Goal: Communication & Community: Answer question/provide support

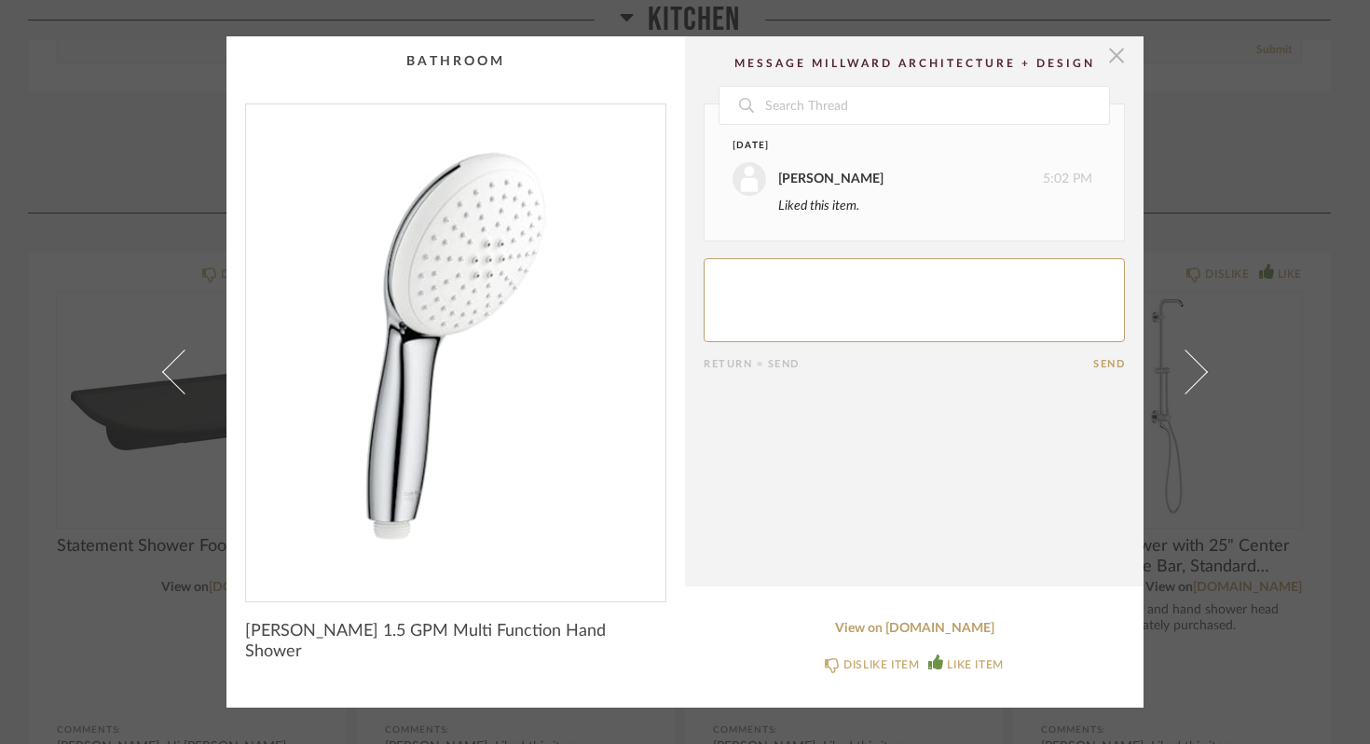
click at [1104, 53] on span "button" at bounding box center [1116, 54] width 37 height 37
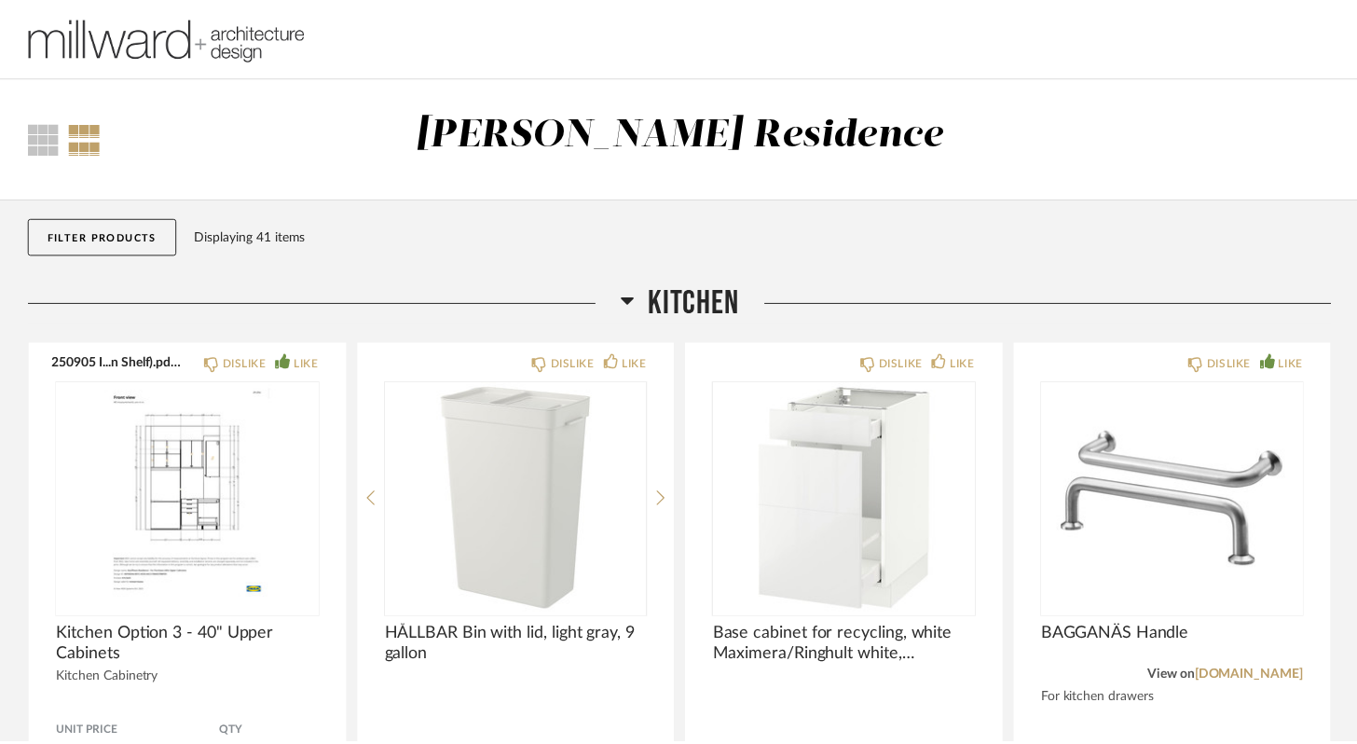
scroll to position [855, 0]
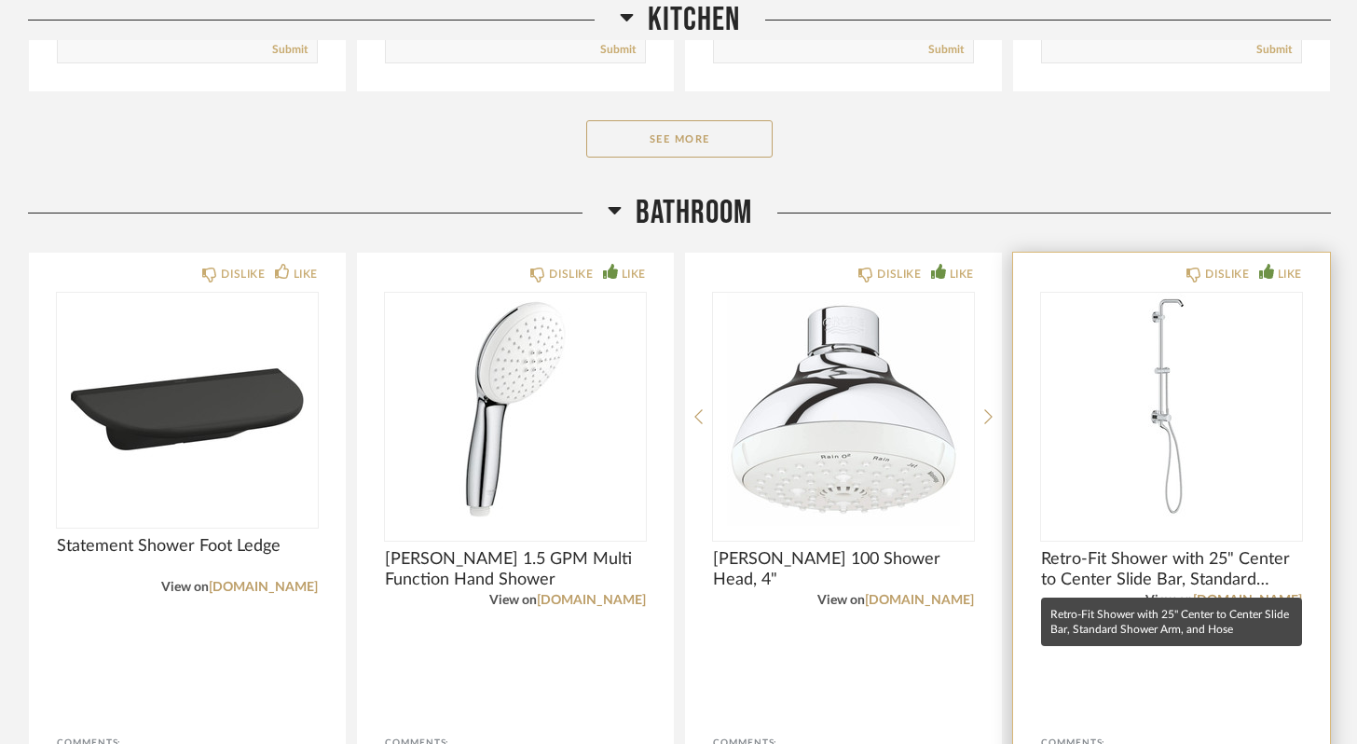
click at [1141, 558] on span "Retro-Fit Shower with 25" Center to Center Slide Bar, Standard Shower Arm, and …" at bounding box center [1171, 569] width 261 height 41
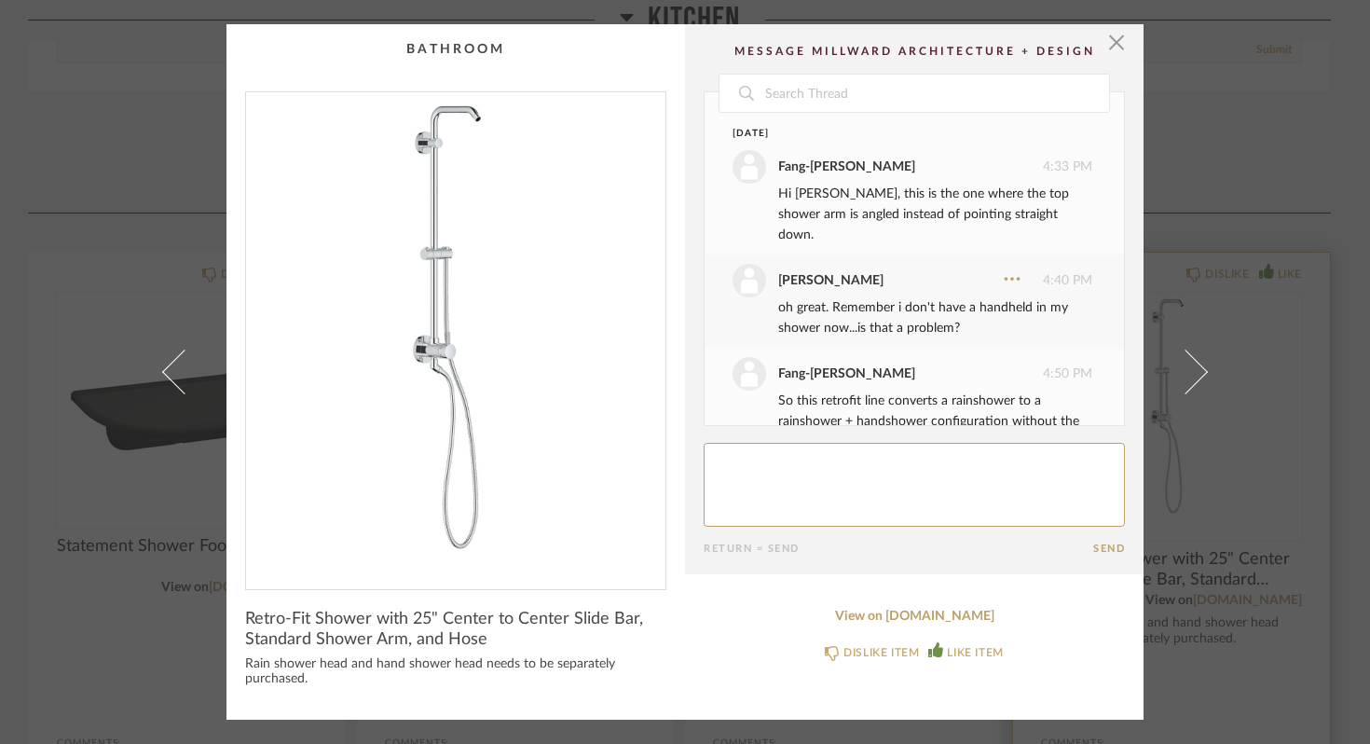
scroll to position [255, 0]
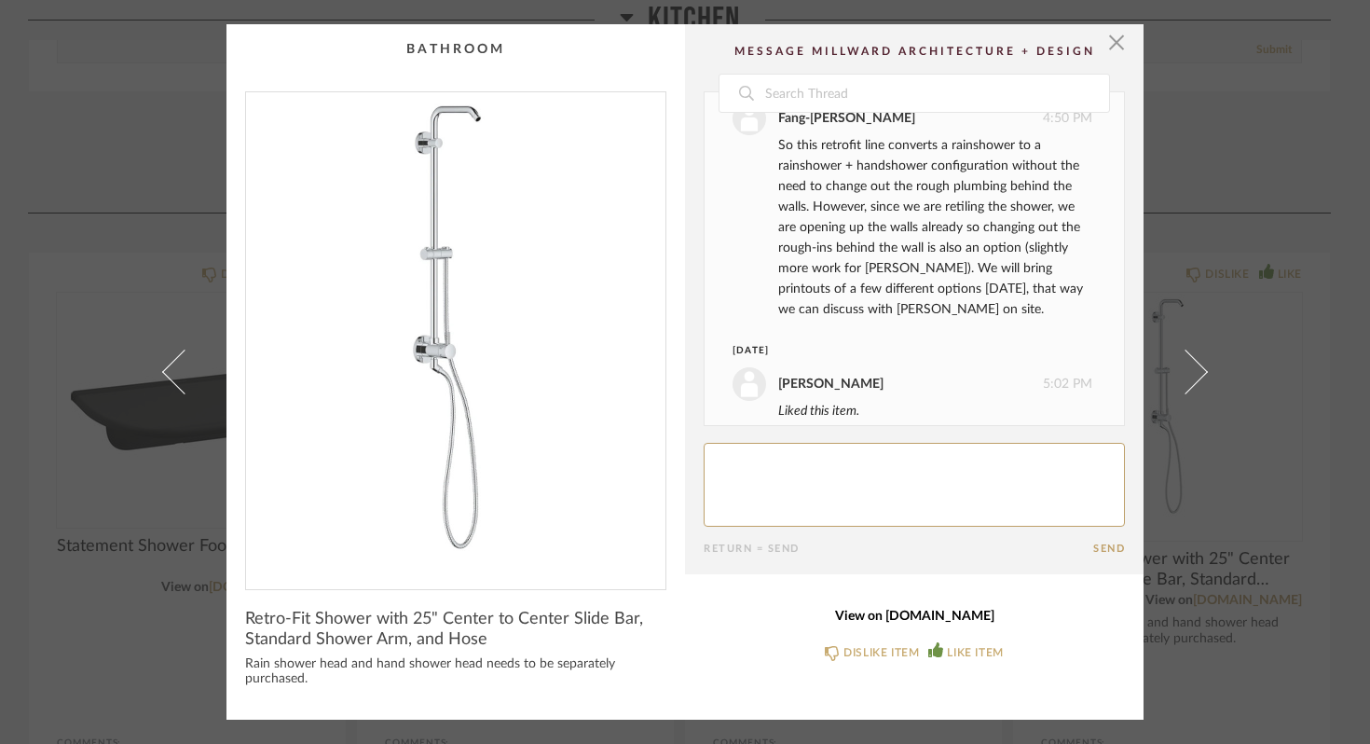
click at [956, 616] on link "View on [DOMAIN_NAME]" at bounding box center [914, 617] width 421 height 16
click at [1109, 40] on span "button" at bounding box center [1116, 42] width 37 height 37
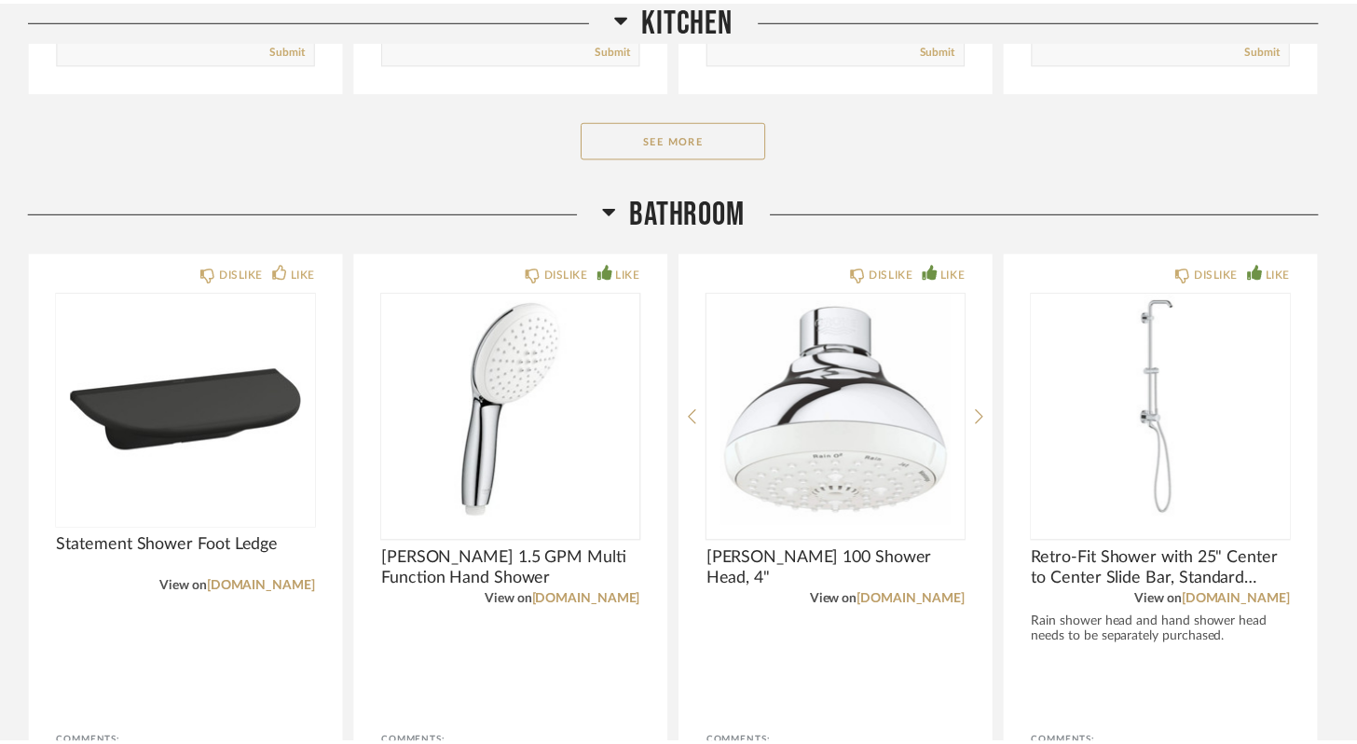
scroll to position [855, 0]
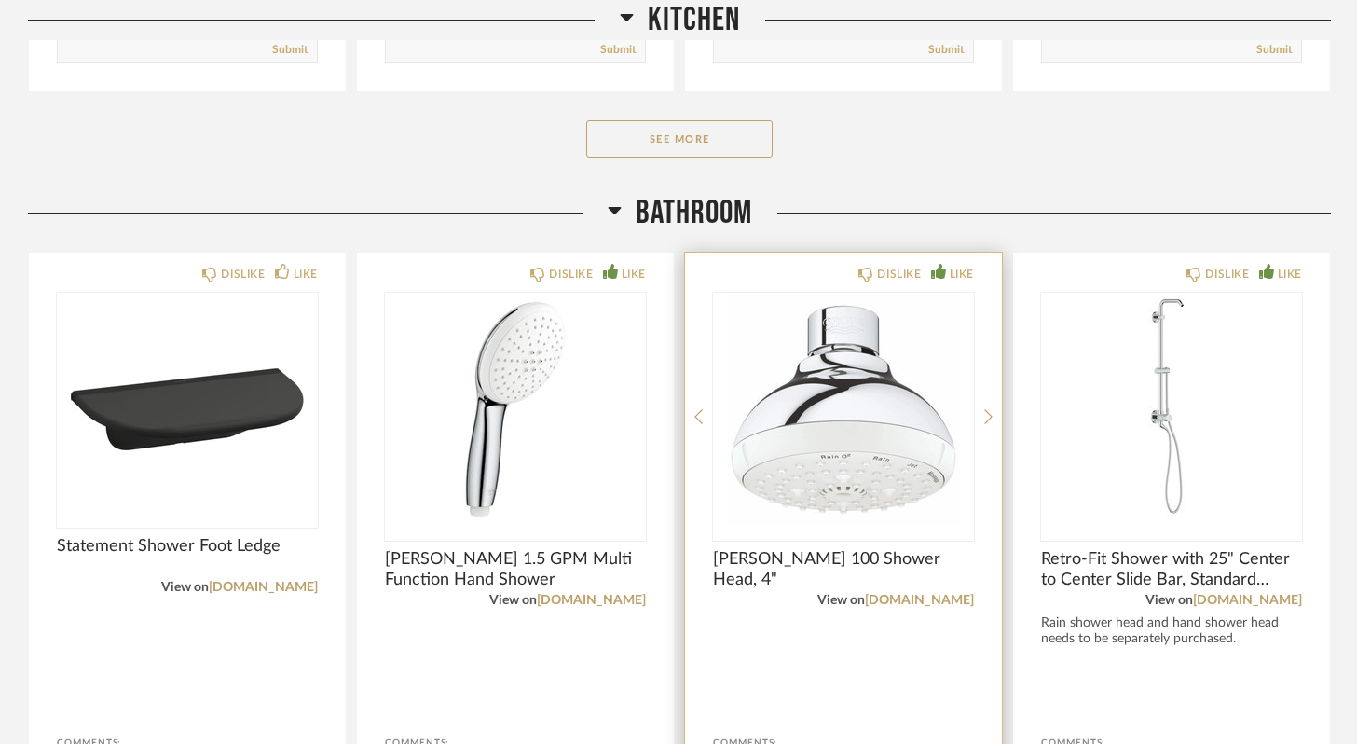
click at [800, 449] on img "0" at bounding box center [843, 409] width 261 height 233
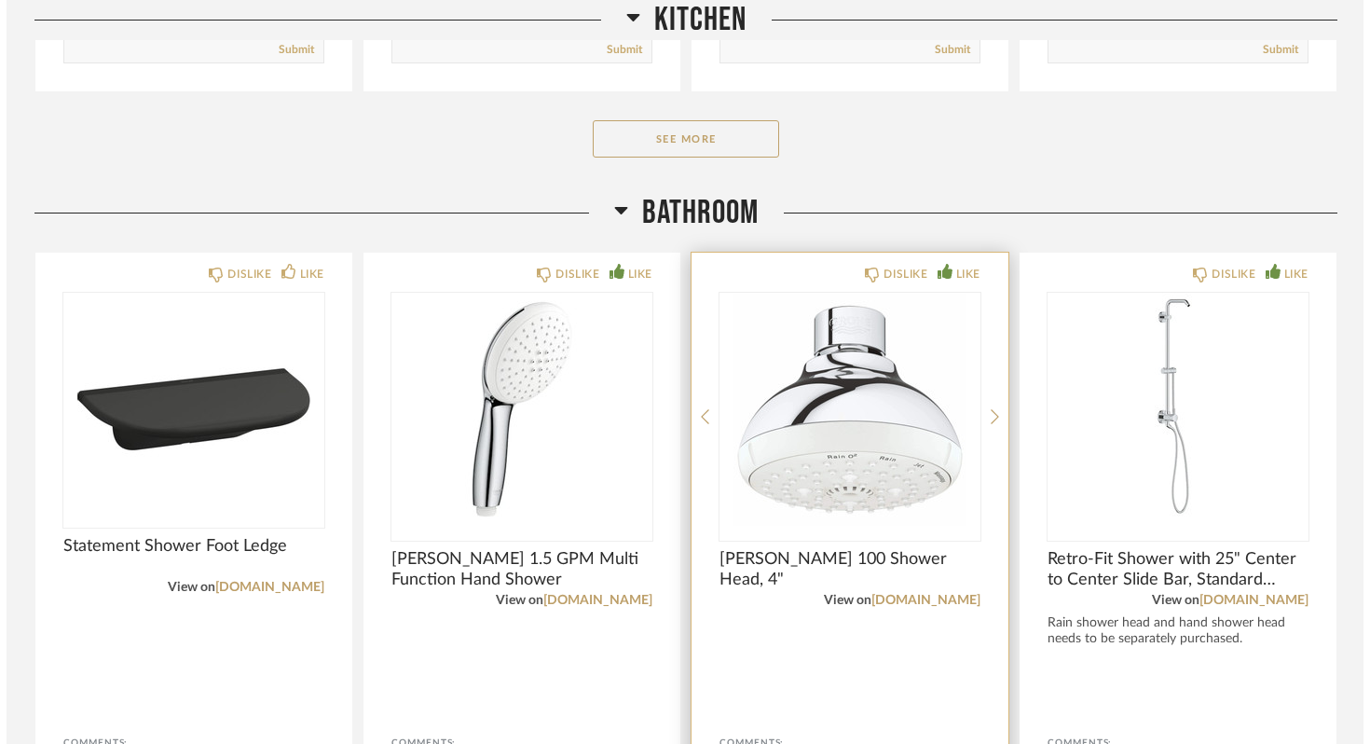
scroll to position [0, 0]
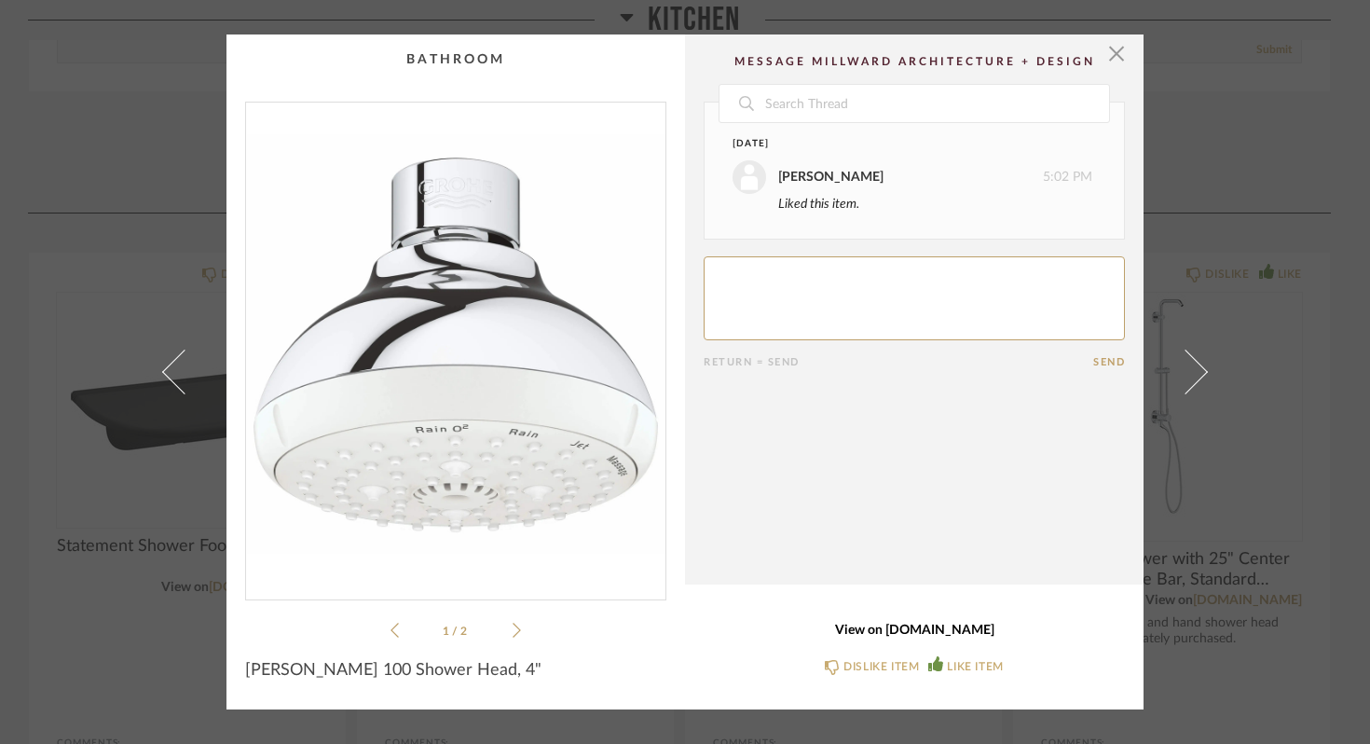
click at [890, 635] on link "View on [DOMAIN_NAME]" at bounding box center [914, 631] width 421 height 16
click at [777, 278] on textarea at bounding box center [914, 298] width 421 height 84
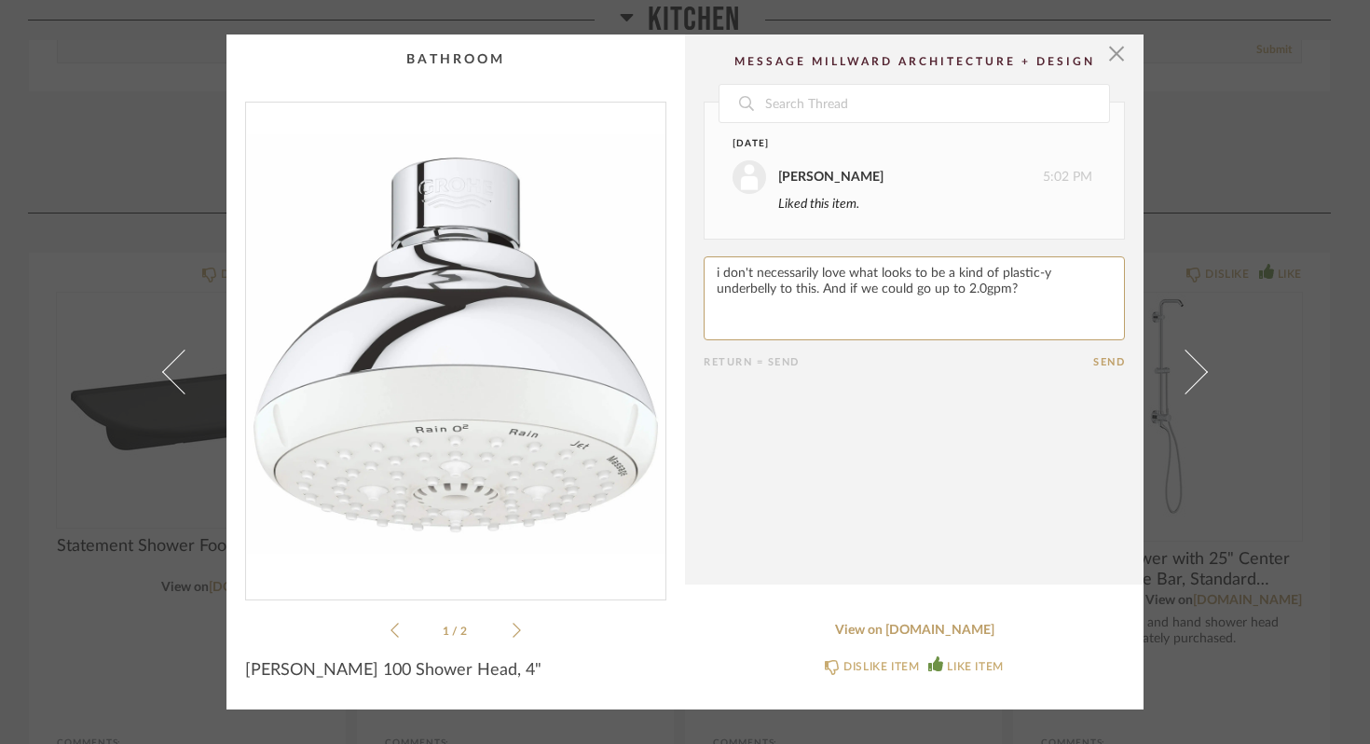
type textarea "i don't necessarily love what looks to be a kind of plastic-y underbelly to thi…"
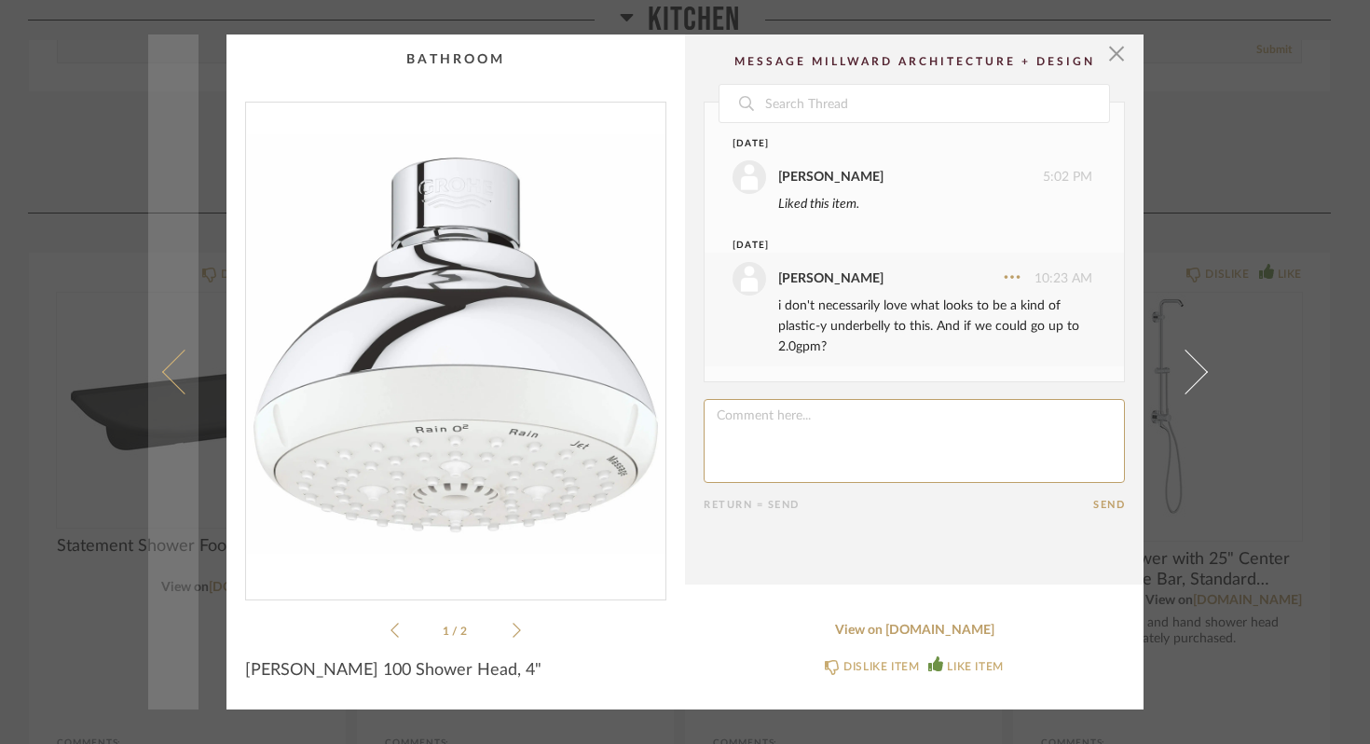
click at [162, 144] on link at bounding box center [173, 371] width 50 height 675
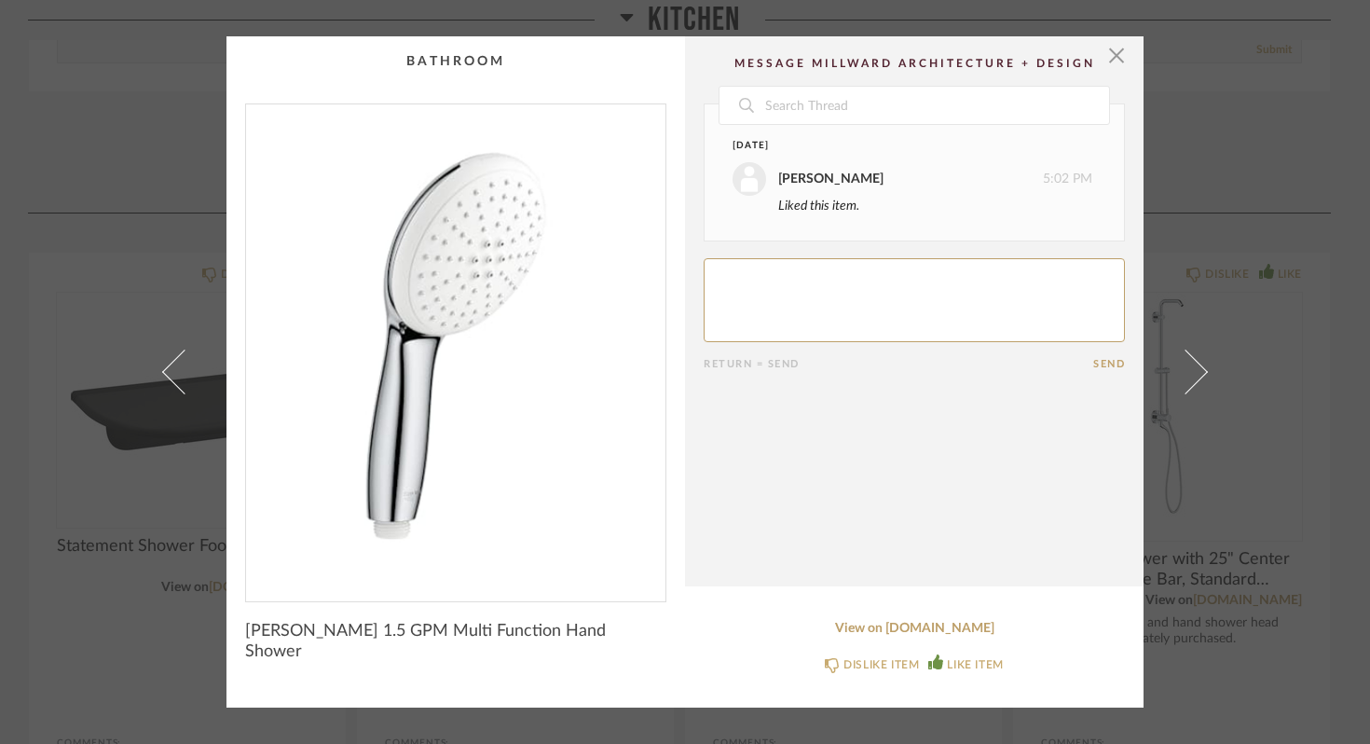
click at [363, 26] on div "× Date [DATE] [PERSON_NAME] 5:02 PM Liked this item. Return = Send Send [PERSON…" at bounding box center [685, 372] width 1370 height 744
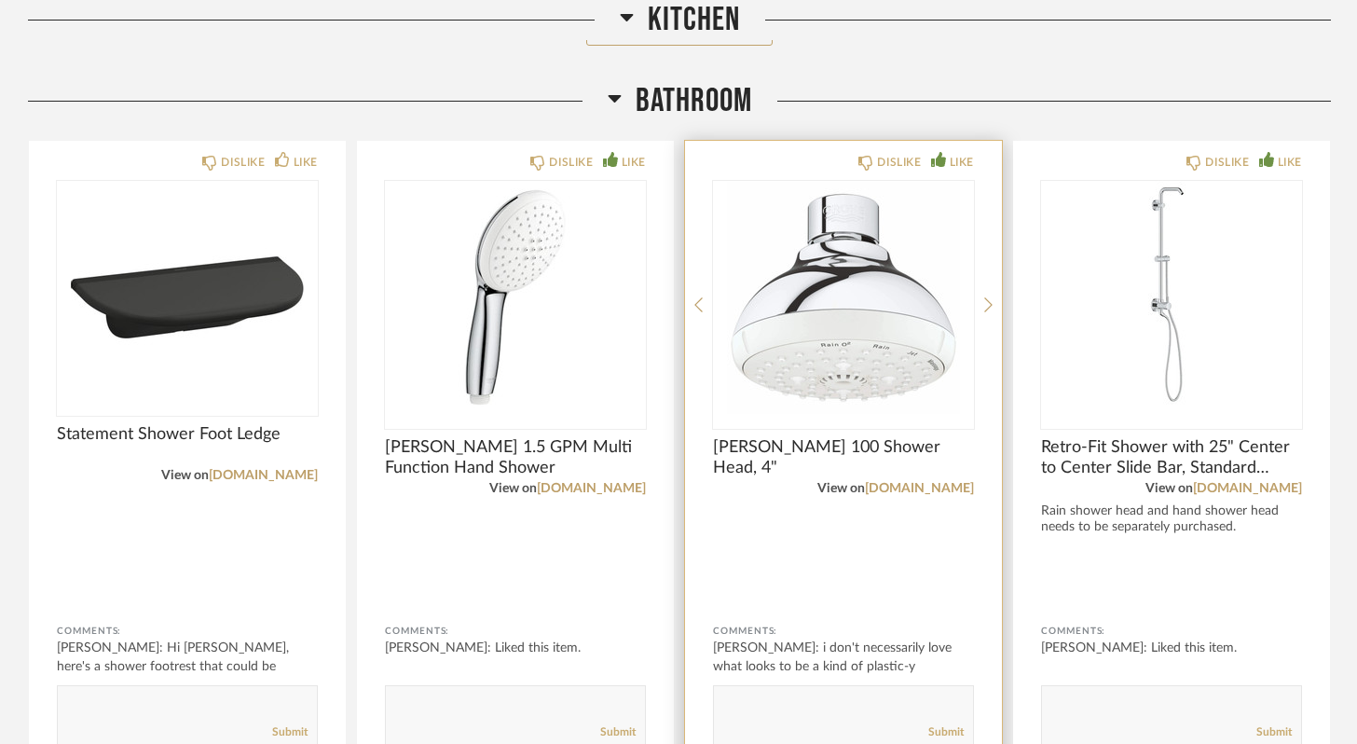
scroll to position [1027, 0]
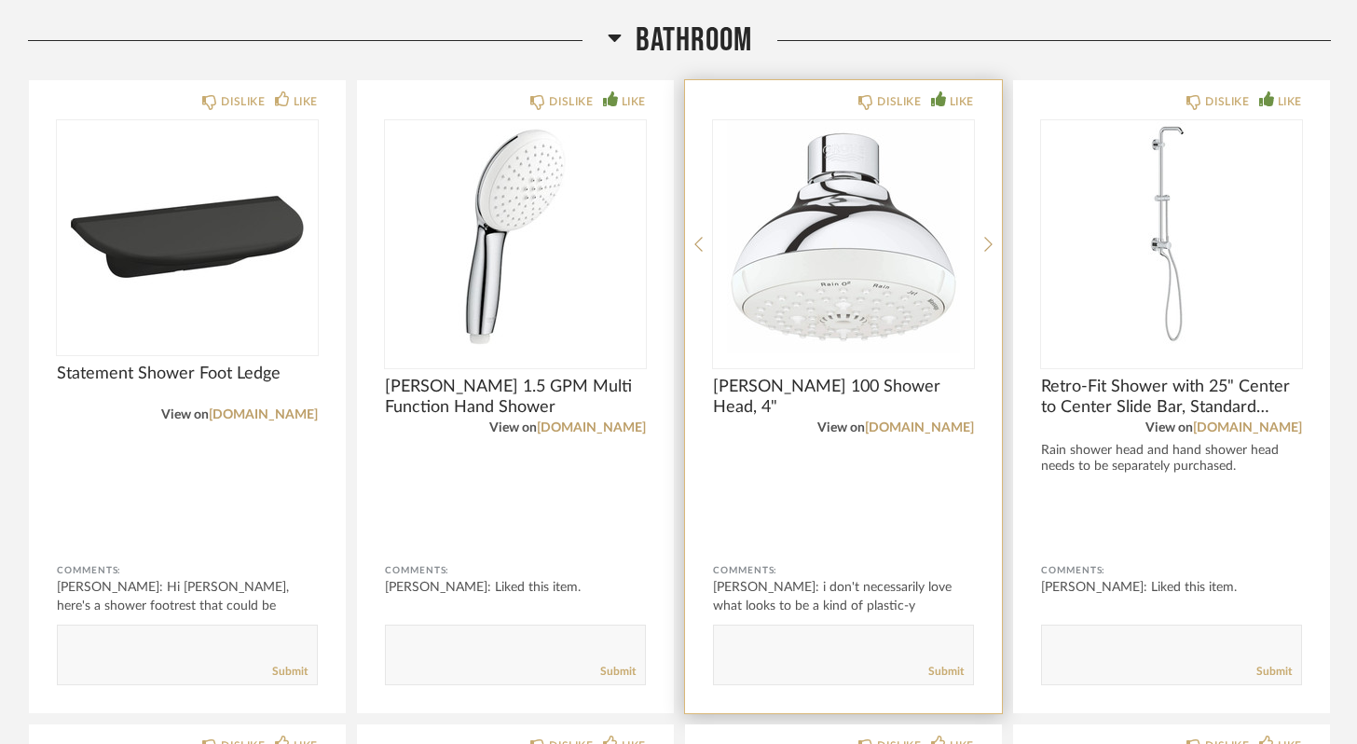
click at [883, 639] on textarea at bounding box center [843, 646] width 259 height 25
paste textarea "[URL][DOMAIN_NAME]"
type textarea "I guess this isn't much better...but it goes up to 2gpm? [URL][DOMAIN_NAME]"
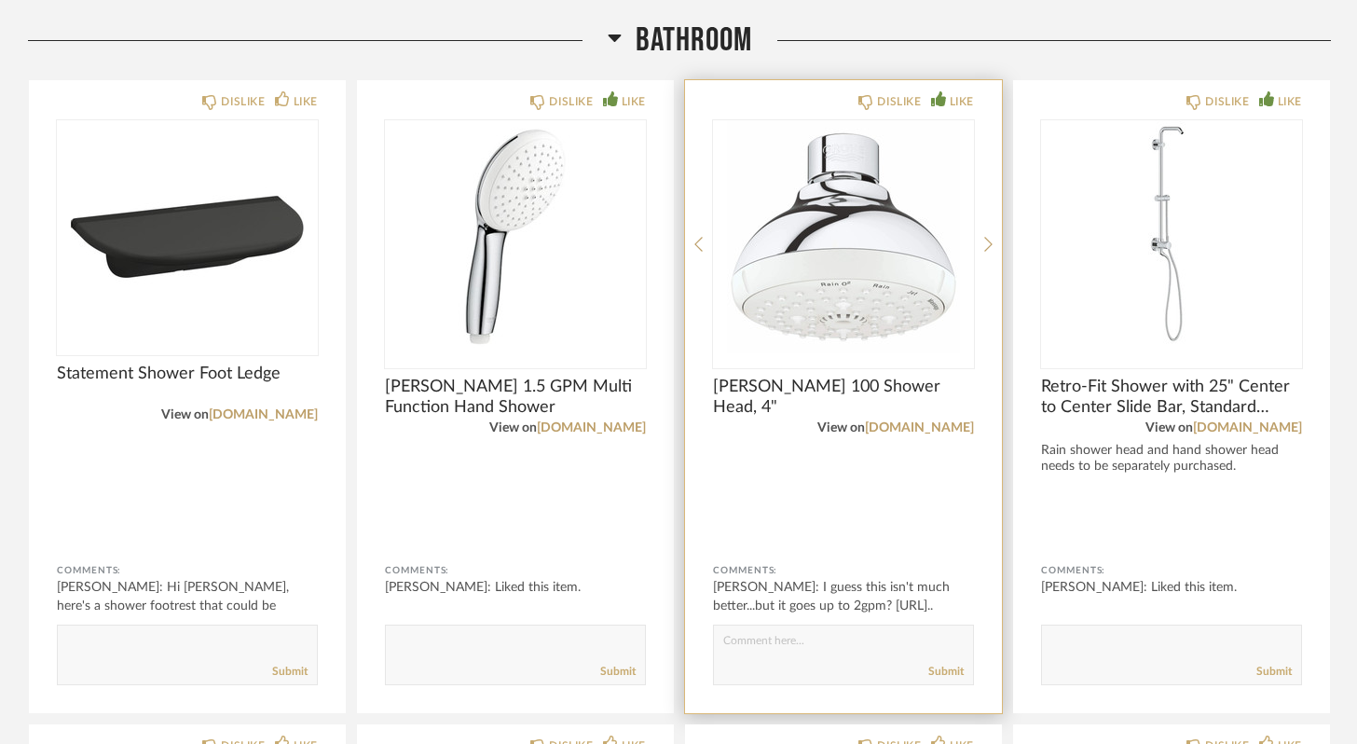
click at [816, 643] on textarea at bounding box center [843, 646] width 259 height 25
type textarea "and does it have to be a grohe showerhead/handheld? Or can we branch out a bit?"
click at [949, 671] on link "Submit" at bounding box center [945, 672] width 35 height 16
